Goal: Task Accomplishment & Management: Manage account settings

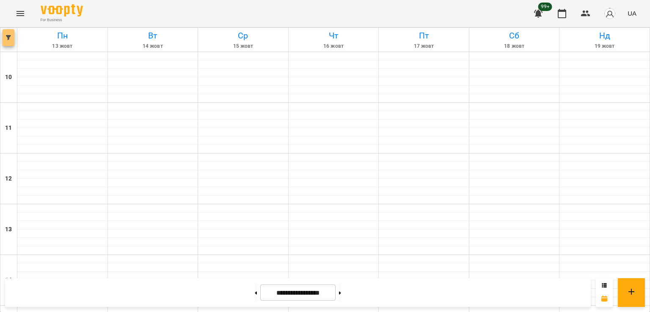
click at [6, 31] on button "button" at bounding box center [9, 37] width 12 height 17
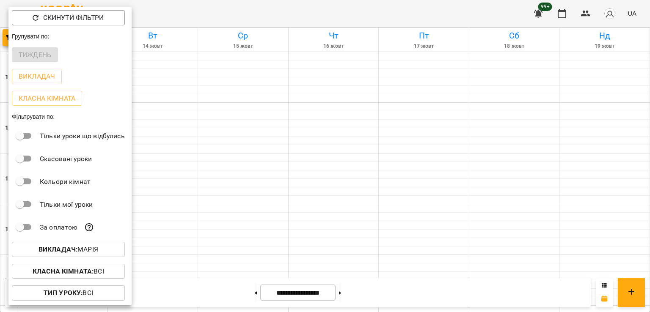
click at [91, 252] on p "Викладач : [PERSON_NAME]" at bounding box center [69, 250] width 60 height 10
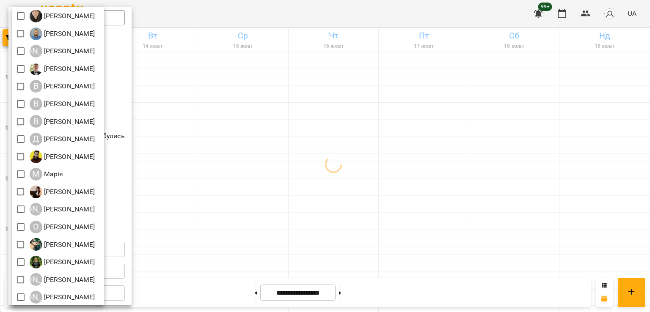
scroll to position [95, 0]
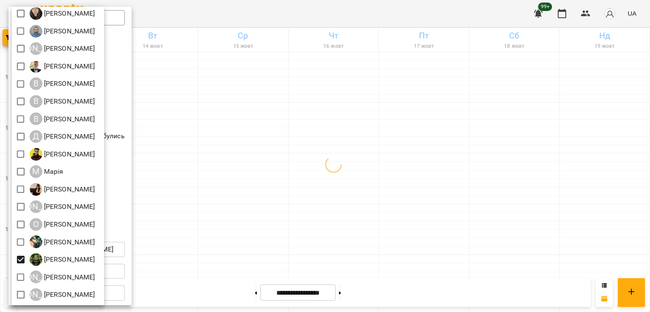
click at [368, 225] on div at bounding box center [325, 156] width 650 height 312
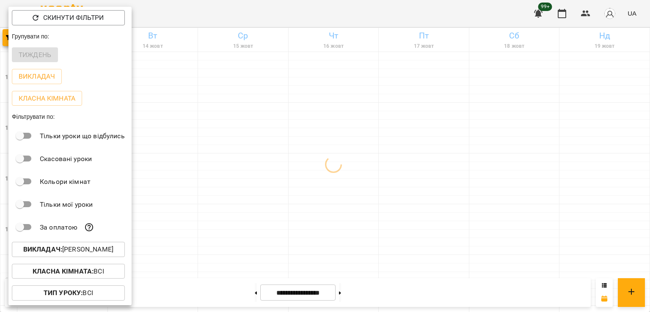
click at [301, 166] on div at bounding box center [325, 156] width 650 height 312
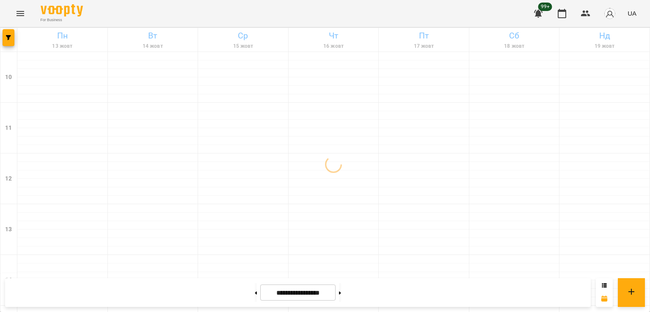
scroll to position [381, 0]
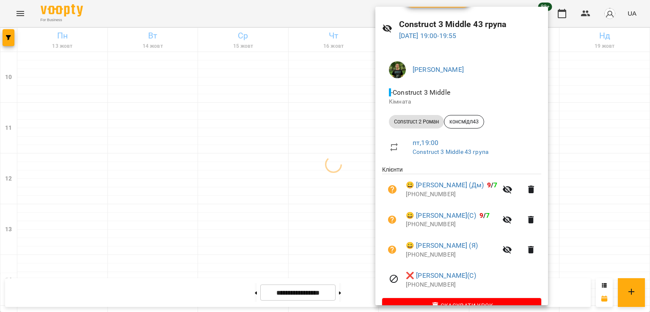
scroll to position [42, 0]
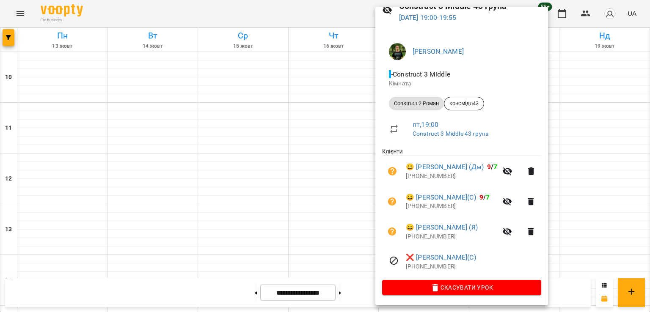
click at [6, 40] on div at bounding box center [325, 156] width 650 height 312
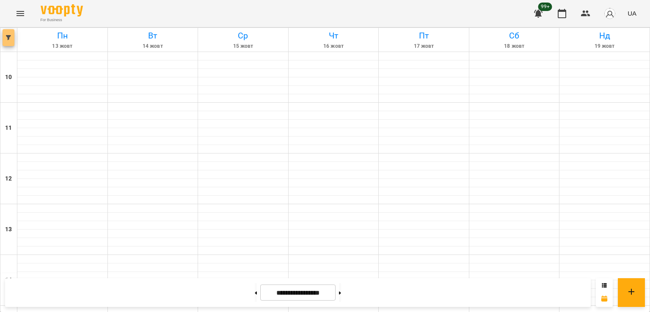
click at [8, 40] on button "button" at bounding box center [9, 37] width 12 height 17
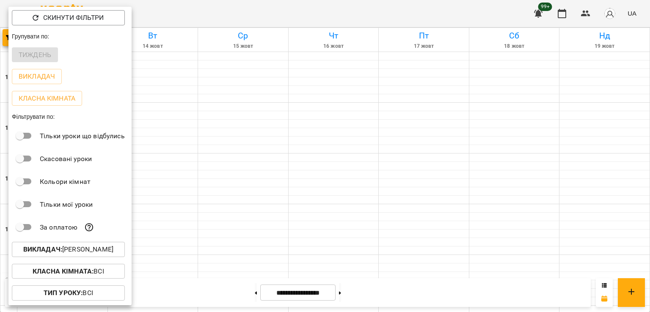
click at [97, 252] on p "Викладач : [PERSON_NAME]" at bounding box center [68, 250] width 90 height 10
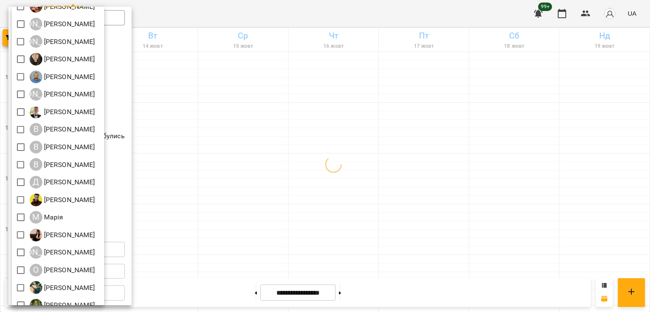
scroll to position [0, 0]
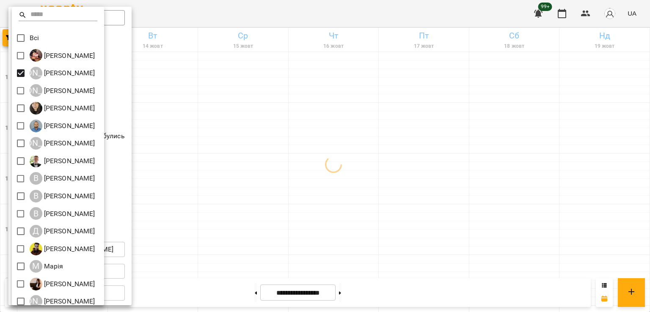
drag, startPoint x: 313, startPoint y: 177, endPoint x: 368, endPoint y: 209, distance: 63.8
click at [317, 180] on div at bounding box center [325, 156] width 650 height 312
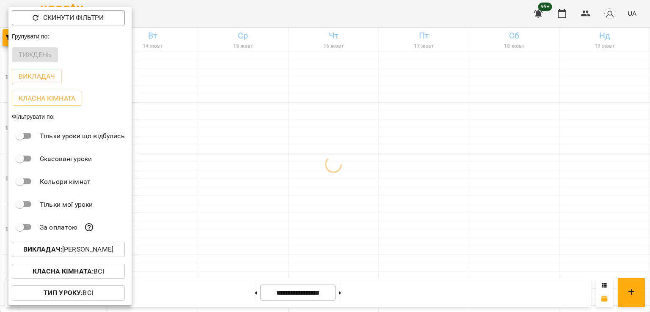
click at [409, 224] on div at bounding box center [325, 156] width 650 height 312
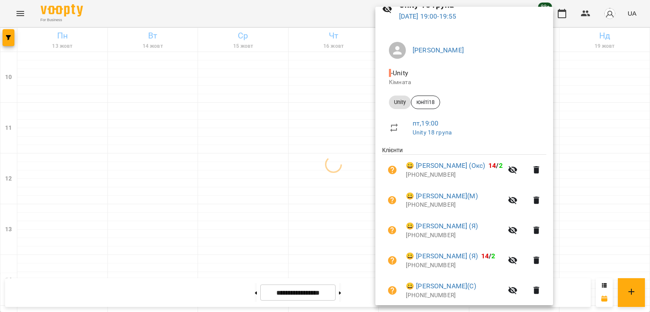
scroll to position [103, 0]
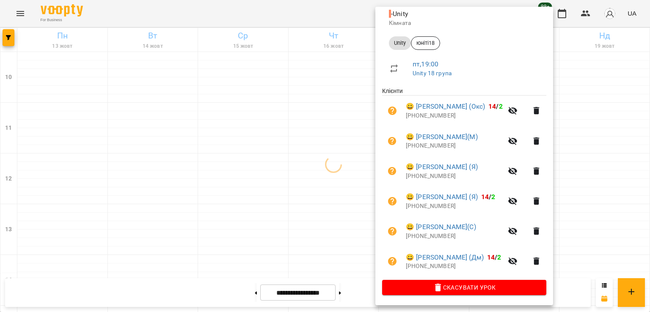
click at [319, 226] on div at bounding box center [325, 156] width 650 height 312
